Goal: Go to known website: Access a specific website the user already knows

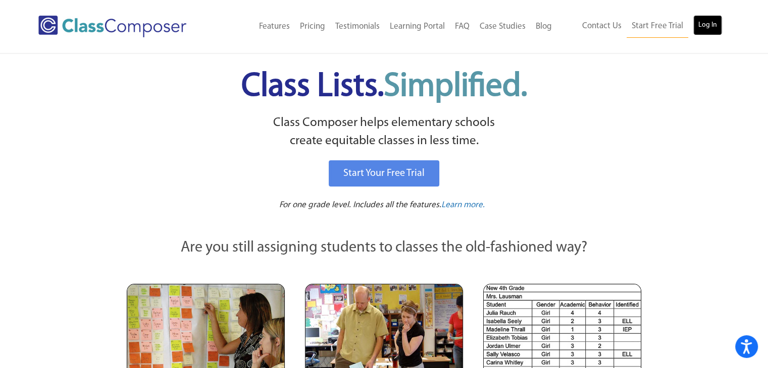
click at [716, 34] on link "Log In" at bounding box center [707, 25] width 29 height 20
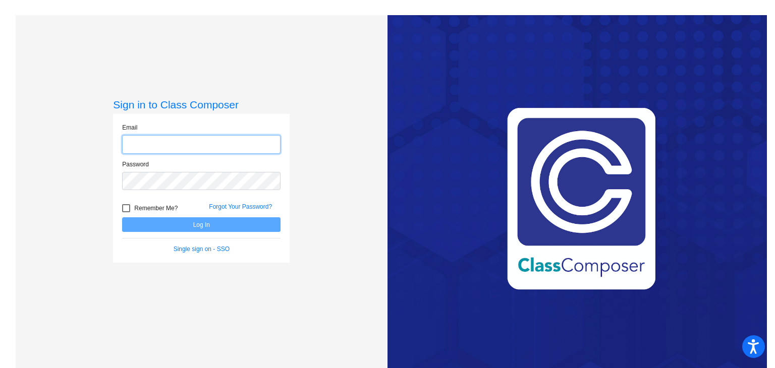
type input "[EMAIL_ADDRESS][DOMAIN_NAME]"
click at [229, 229] on button "Log In" at bounding box center [201, 225] width 158 height 15
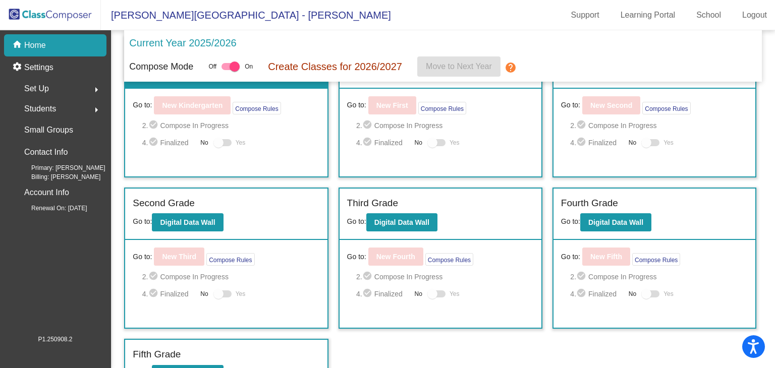
scroll to position [60, 0]
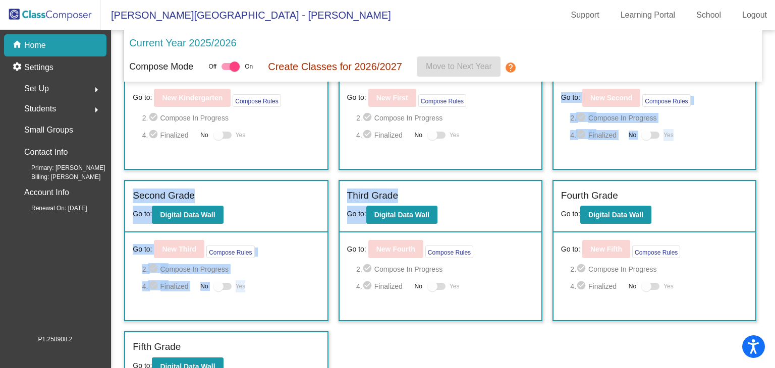
drag, startPoint x: 521, startPoint y: 225, endPoint x: 506, endPoint y: 165, distance: 61.4
click at [506, 165] on div "Incoming (New students moving into lowest grade) Go to: Incoming Dashboard Go t…" at bounding box center [442, 206] width 637 height 357
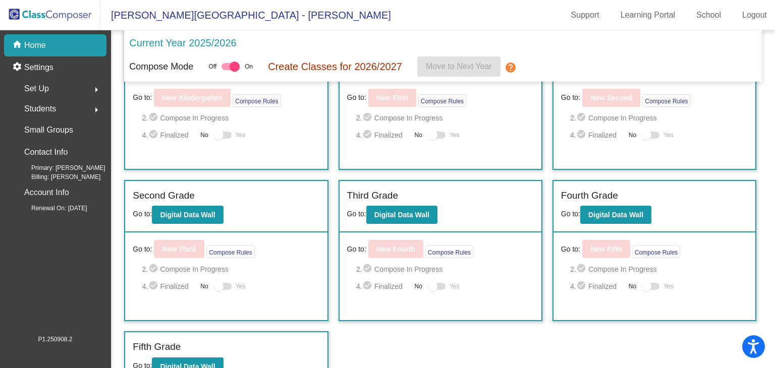
click at [458, 337] on div "Incoming (New students moving into lowest grade) Go to: Incoming Dashboard Go t…" at bounding box center [442, 206] width 637 height 357
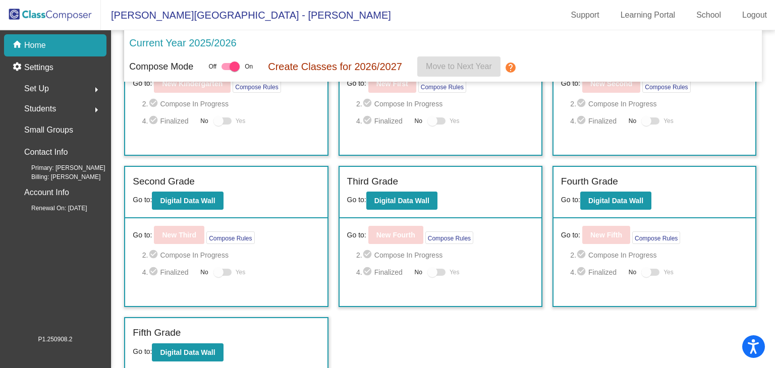
scroll to position [73, 0]
click at [193, 349] on b "Digital Data Wall" at bounding box center [187, 353] width 55 height 8
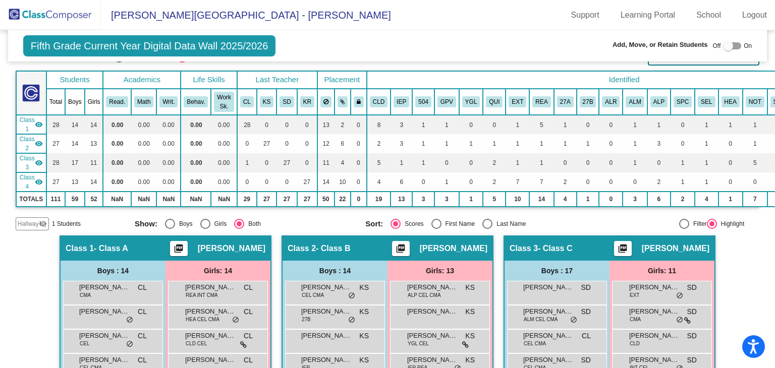
scroll to position [76, 0]
